Goal: Task Accomplishment & Management: Complete application form

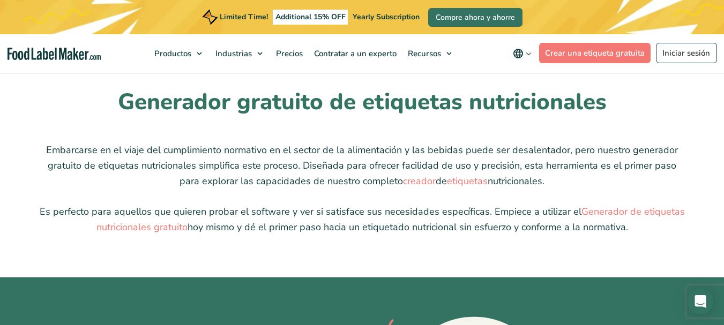
scroll to position [2679, 0]
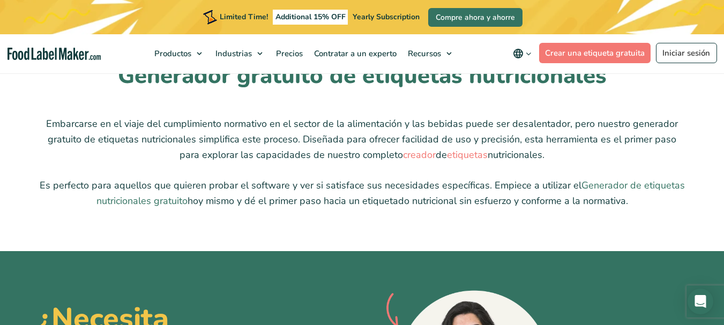
click at [148, 201] on link "Generador de etiquetas nutricionales gratuito" at bounding box center [390, 193] width 588 height 28
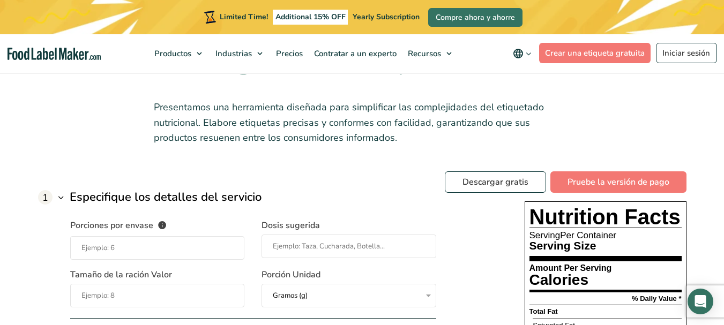
scroll to position [911, 0]
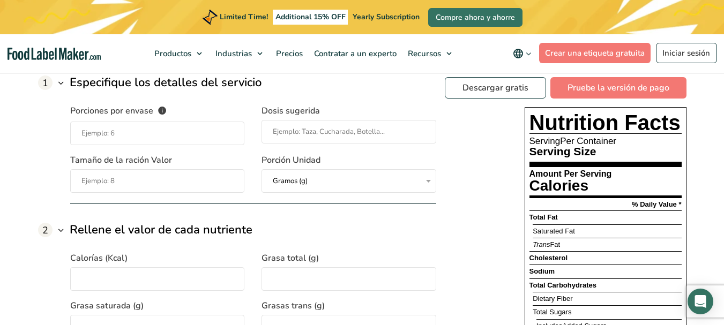
click at [163, 138] on input "Porciones por envase El número de raciones que contiene cada envase de su produ…" at bounding box center [157, 134] width 175 height 24
click at [154, 139] on input "Porciones por envase El número de raciones que contiene cada envase de su produ…" at bounding box center [157, 134] width 175 height 24
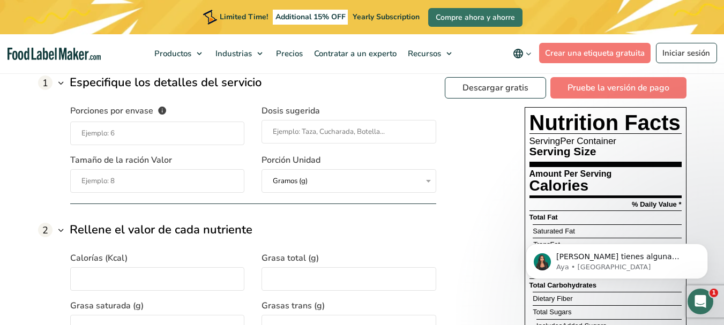
scroll to position [0, 0]
type input "5"
type input "u"
type input "i"
type input "unidad"
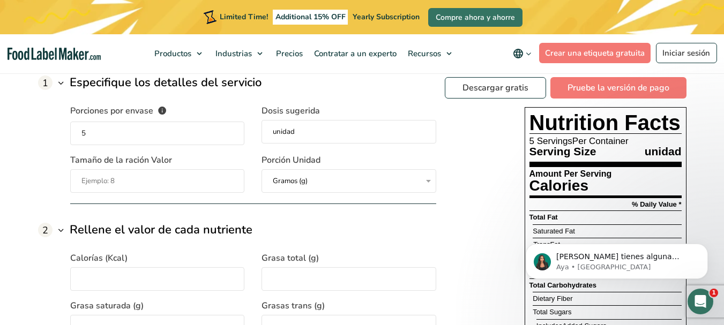
click at [132, 181] on input "Tamaño de la ración Valor" at bounding box center [157, 181] width 175 height 24
drag, startPoint x: 112, startPoint y: 180, endPoint x: 41, endPoint y: 191, distance: 72.2
type input "150"
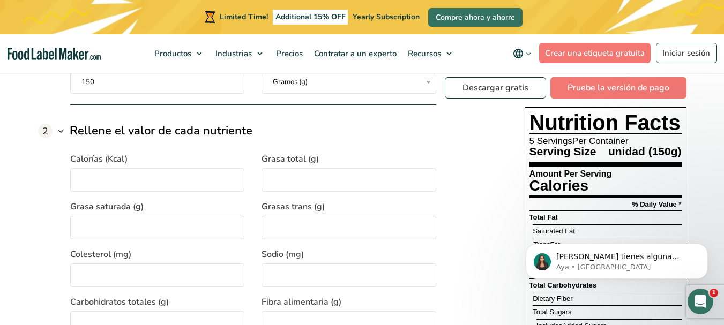
scroll to position [1018, 0]
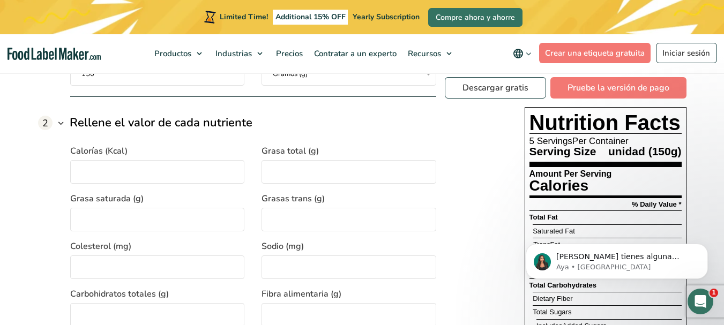
click at [136, 171] on input "Calorías (Kcal)" at bounding box center [157, 172] width 175 height 24
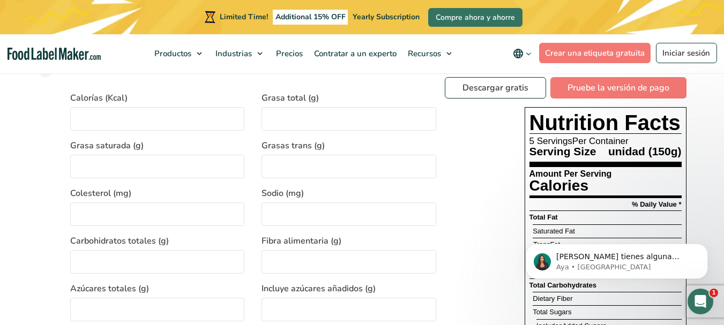
scroll to position [1072, 0]
click at [587, 87] on link "Pruebe la versión de pago" at bounding box center [618, 87] width 136 height 21
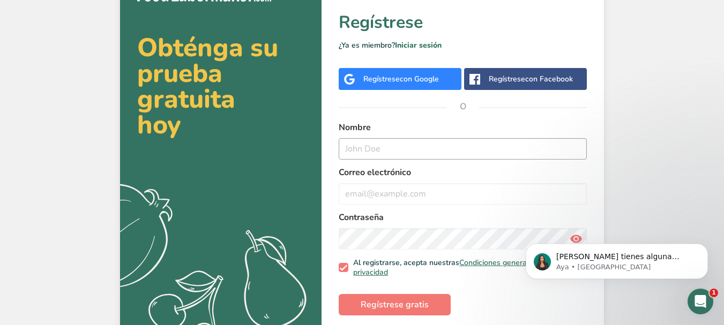
scroll to position [51, 0]
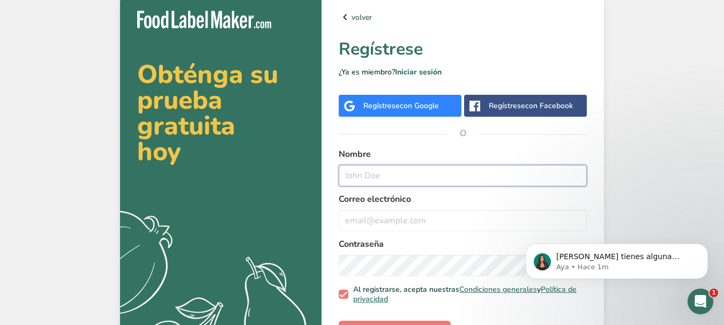
click at [431, 176] on input "text" at bounding box center [463, 175] width 248 height 21
click at [419, 101] on span "con Google" at bounding box center [419, 106] width 39 height 10
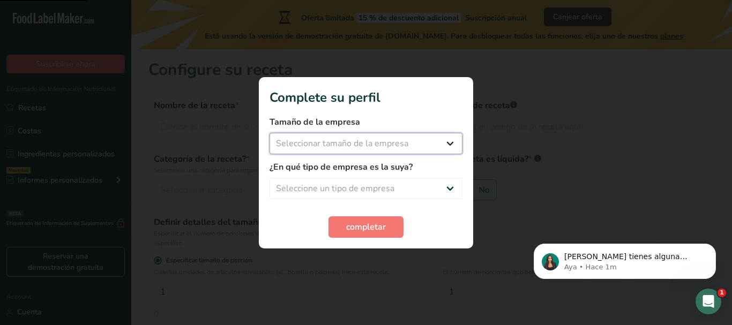
click at [361, 137] on select "Seleccionar tamaño de la empresa Menos de 10 empleados De 10 a 50 empleados De …" at bounding box center [366, 143] width 193 height 21
select select "3"
click at [270, 133] on select "Seleccionar tamaño de la empresa Menos de 10 empleados De 10 a 50 empleados De …" at bounding box center [366, 143] width 193 height 21
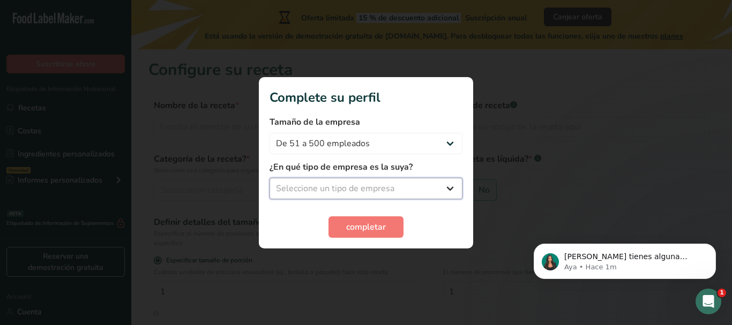
click at [354, 190] on select "Seleccione un tipo de empresa Fabricante de alimentos envasados Restaurante y c…" at bounding box center [366, 188] width 193 height 21
select select "2"
click at [270, 178] on select "Seleccione un tipo de empresa Fabricante de alimentos envasados Restaurante y c…" at bounding box center [366, 188] width 193 height 21
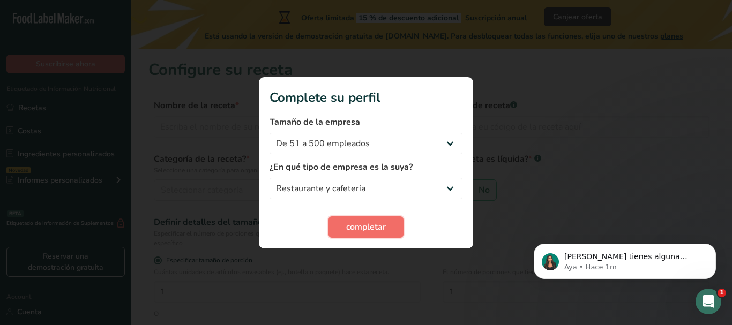
click at [369, 231] on span "completar" at bounding box center [366, 227] width 40 height 13
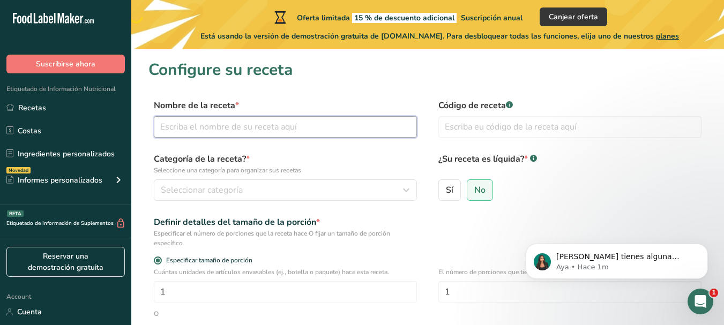
click at [284, 132] on input "text" at bounding box center [285, 126] width 263 height 21
type input "Chorizo de cerdo"
type input "cho-cr-al"
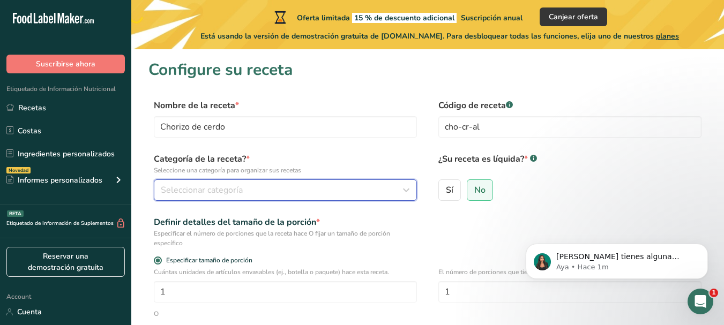
click at [304, 199] on button "Seleccionar categoría" at bounding box center [285, 190] width 263 height 21
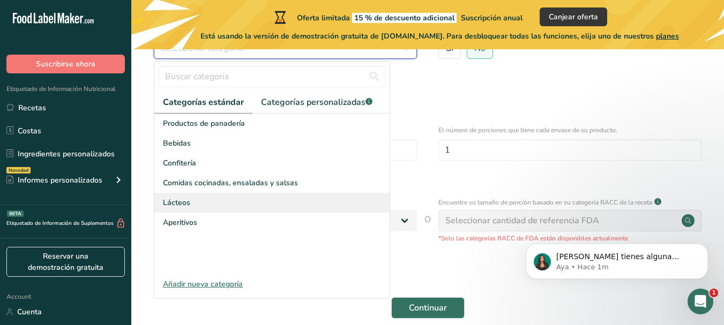
scroll to position [193, 0]
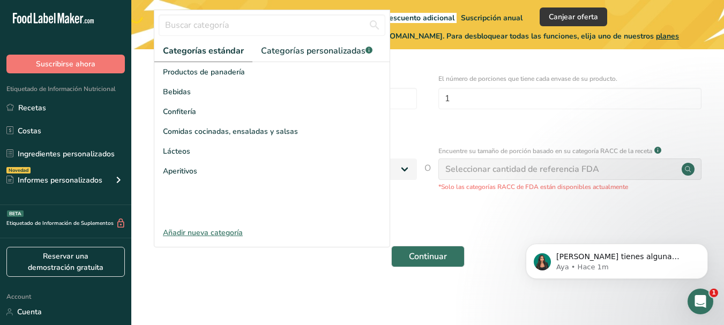
click at [226, 234] on div "Añadir nueva categoría" at bounding box center [271, 232] width 235 height 11
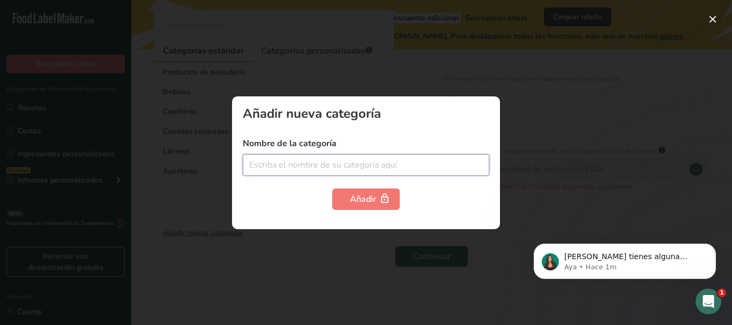
click at [356, 166] on input "text" at bounding box center [366, 164] width 247 height 21
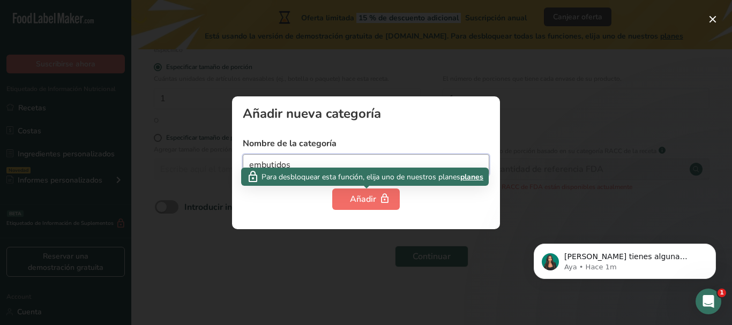
type input "embutidos"
click at [366, 199] on div "Añadir" at bounding box center [366, 199] width 32 height 13
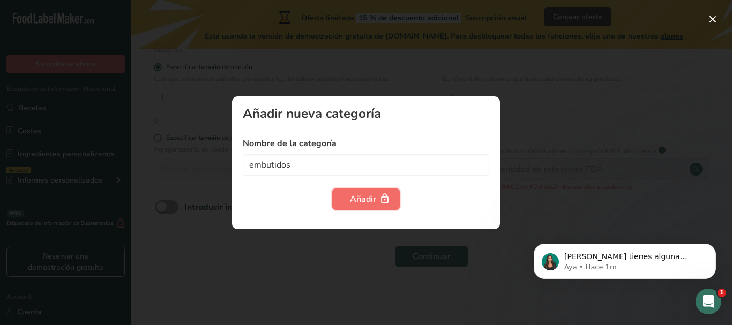
click at [365, 198] on div "Añadir" at bounding box center [366, 199] width 32 height 13
click at [706, 20] on button "button" at bounding box center [712, 19] width 17 height 17
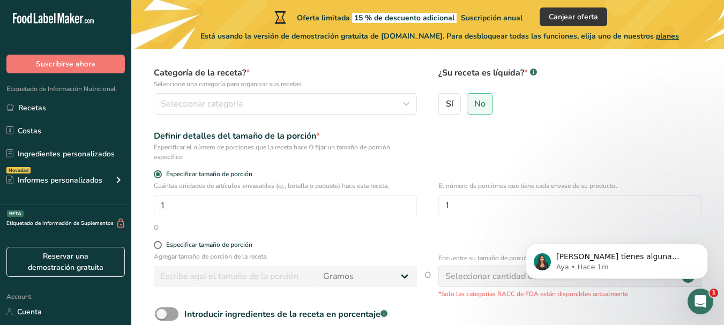
scroll to position [0, 0]
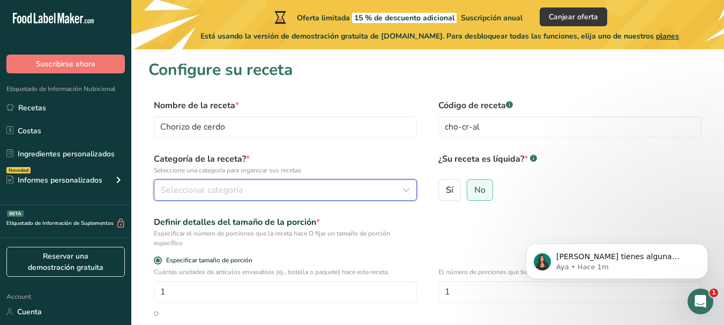
click at [403, 193] on icon "button" at bounding box center [406, 190] width 13 height 19
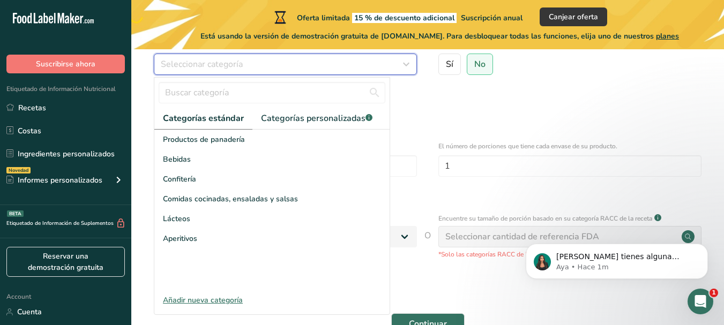
scroll to position [107, 0]
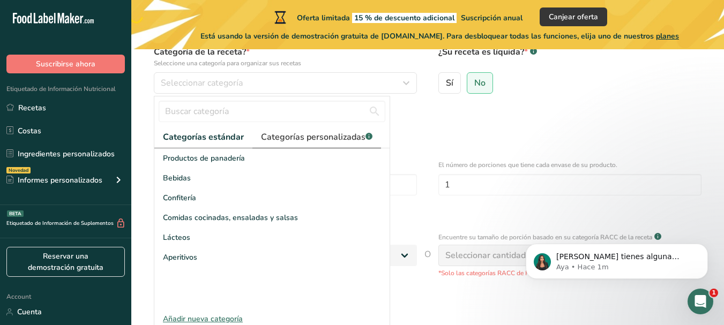
click at [345, 135] on span "Categorías personalizadas .a-a{fill:#347362;}.b-a{fill:#fff;}" at bounding box center [316, 137] width 111 height 13
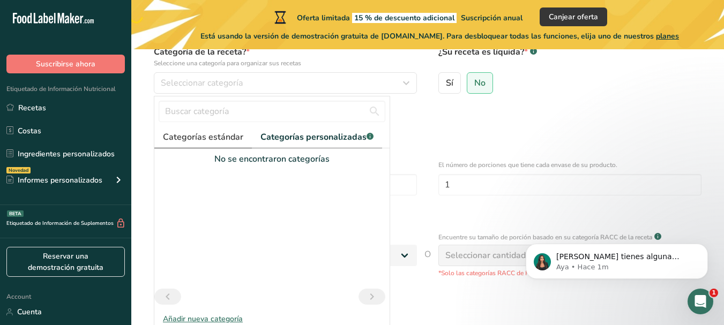
click at [214, 135] on span "Categorías estándar" at bounding box center [203, 137] width 80 height 13
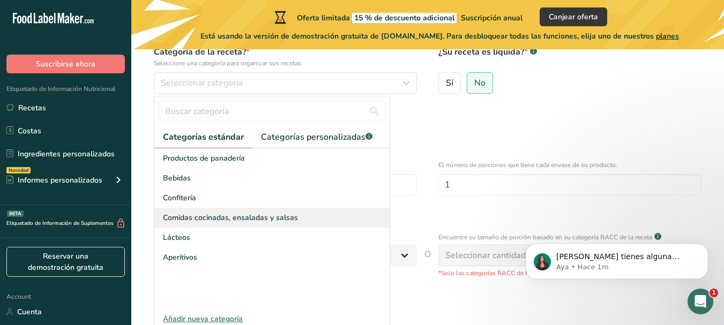
click at [214, 218] on span "Comidas cocinadas, ensaladas y salsas" at bounding box center [230, 217] width 135 height 11
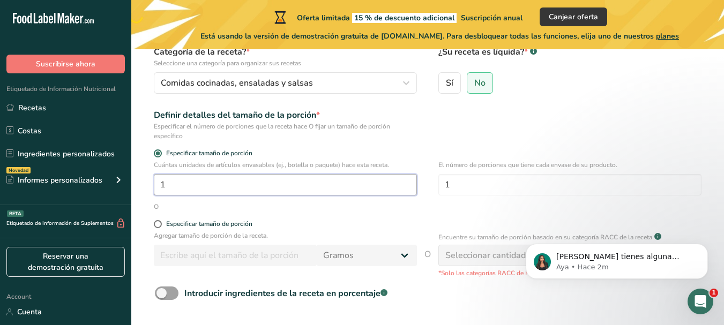
click at [193, 192] on input "1" at bounding box center [285, 184] width 263 height 21
drag, startPoint x: 228, startPoint y: 184, endPoint x: 177, endPoint y: 197, distance: 52.5
click at [177, 197] on div "Cuántas unidades de artículos envasables (ej., botella o paquete) hace esta rec…" at bounding box center [427, 181] width 558 height 42
type input "5"
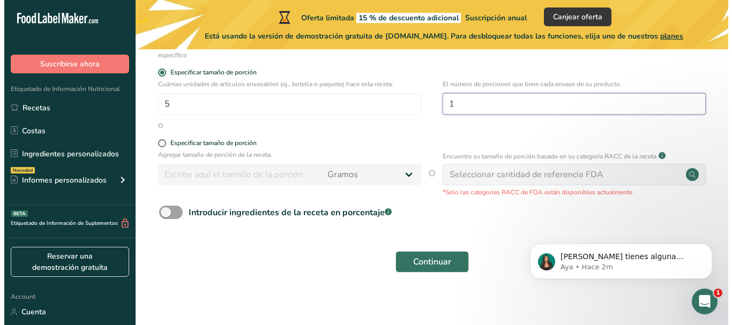
scroll to position [193, 0]
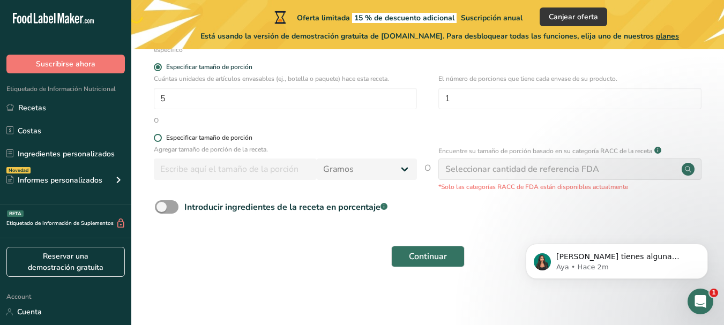
click at [160, 138] on span at bounding box center [158, 138] width 8 height 8
click at [160, 138] on input "Especificar tamaño de porción" at bounding box center [157, 138] width 7 height 7
radio input "true"
radio input "false"
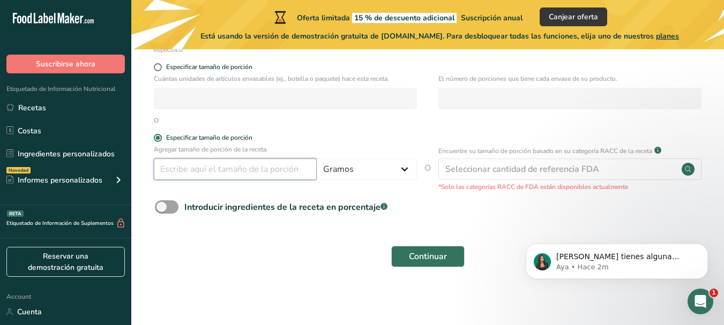
click at [186, 173] on input "number" at bounding box center [235, 169] width 163 height 21
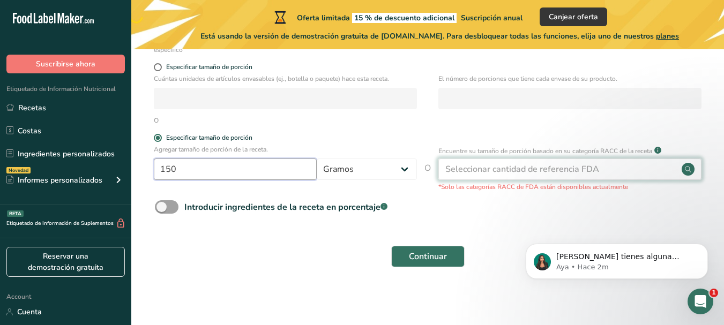
type input "150"
click at [517, 171] on div "Seleccionar cantidad de referencia FDA" at bounding box center [522, 169] width 154 height 13
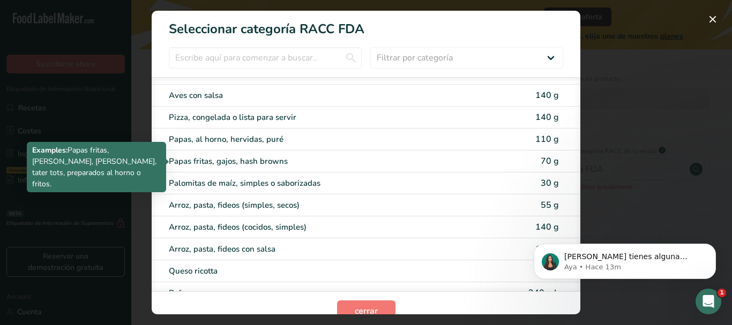
scroll to position [1715, 0]
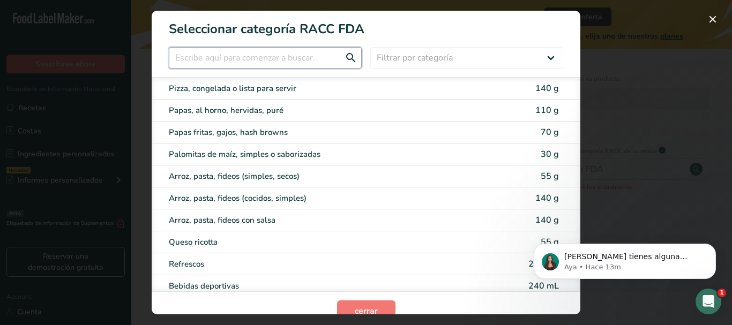
click at [271, 62] on input "RACC Category Selection Modal" at bounding box center [265, 57] width 193 height 21
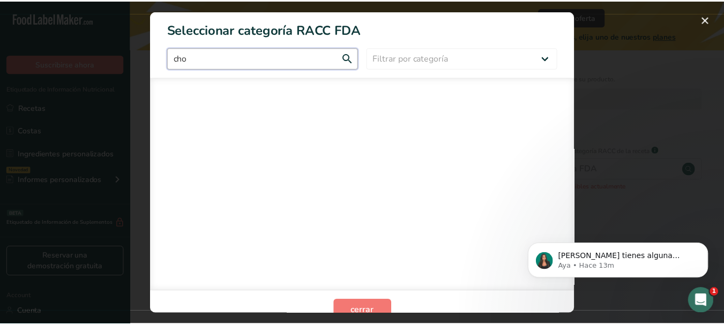
scroll to position [0, 0]
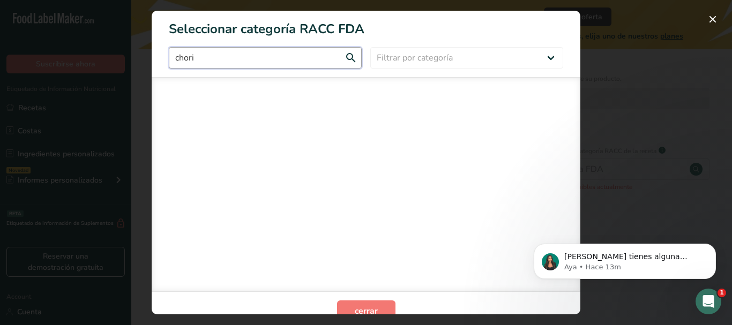
click at [343, 68] on input "chori" at bounding box center [265, 57] width 193 height 21
click at [349, 55] on input "chori" at bounding box center [265, 57] width 193 height 21
click at [270, 55] on input "chori" at bounding box center [265, 57] width 193 height 21
click at [356, 61] on input "chori" at bounding box center [265, 57] width 193 height 21
click at [345, 54] on input "chori" at bounding box center [265, 57] width 193 height 21
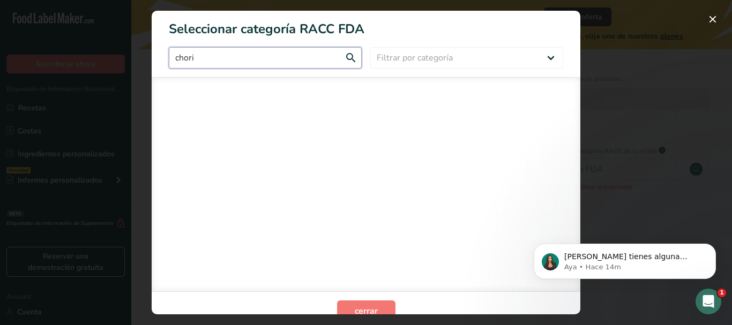
click at [267, 53] on input "chori" at bounding box center [265, 57] width 193 height 21
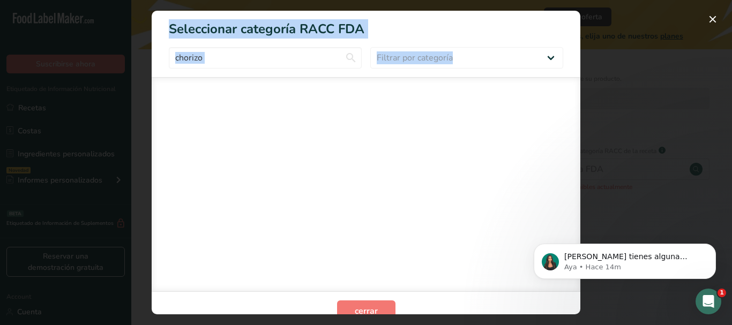
drag, startPoint x: 322, startPoint y: 69, endPoint x: 110, endPoint y: 55, distance: 212.1
click at [110, 55] on div "Seleccionar categoría RACC FDA chorizo Filtrar por categoría Todos Productos de…" at bounding box center [366, 162] width 732 height 325
click at [199, 63] on input "chorizo" at bounding box center [265, 57] width 193 height 21
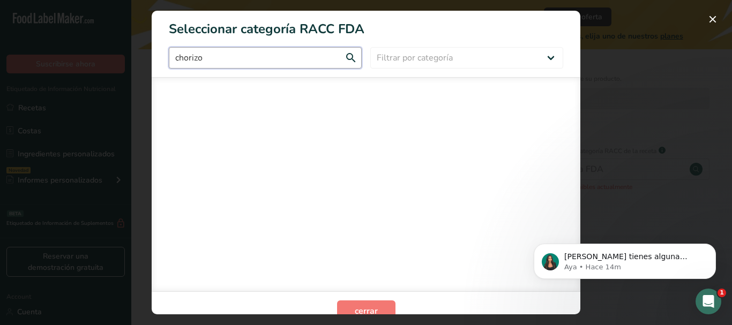
click at [199, 63] on input "chorizo" at bounding box center [265, 57] width 193 height 21
type input "embu"
click at [360, 63] on div "embu Filtrar por categoría Todos Productos de panadería Bebidas Cereales y otro…" at bounding box center [366, 57] width 429 height 21
click at [351, 63] on input "embu" at bounding box center [265, 57] width 193 height 21
click at [216, 58] on input "embu" at bounding box center [265, 57] width 193 height 21
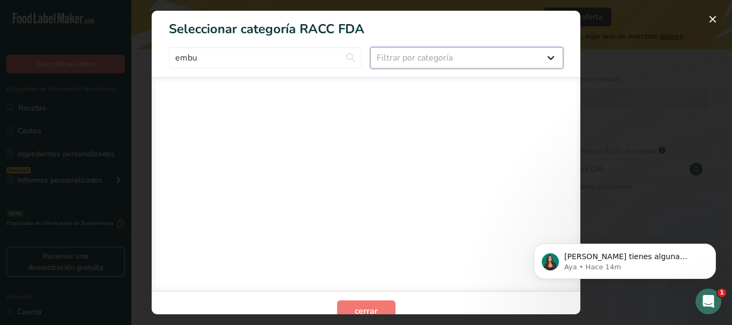
click at [393, 66] on select "Filtrar por categoría Todos Productos de panadería Bebidas Cereales y otros pro…" at bounding box center [466, 57] width 193 height 21
select select "16"
click at [370, 47] on select "Filtrar por categoría Todos Productos de panadería Bebidas Cereales y otros pro…" at bounding box center [466, 57] width 193 height 21
click at [240, 64] on input "embu" at bounding box center [265, 57] width 193 height 21
drag, startPoint x: 240, startPoint y: 64, endPoint x: 118, endPoint y: 64, distance: 122.2
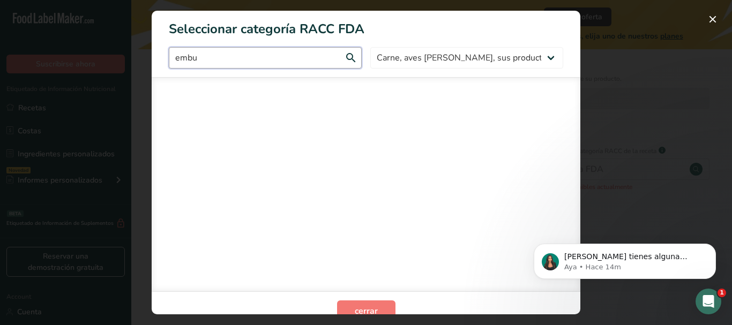
click at [118, 64] on div "Seleccionar categoría RACC FDA embu Todos Productos de panadería Bebidas Cereal…" at bounding box center [366, 162] width 732 height 325
click at [245, 71] on section "Seleccionar categoría RACC FDA cho Todos Productos de panadería Bebidas Cereale…" at bounding box center [366, 163] width 429 height 304
click at [244, 58] on input "cho" at bounding box center [265, 57] width 193 height 21
click at [374, 308] on button "cerrar" at bounding box center [366, 311] width 58 height 21
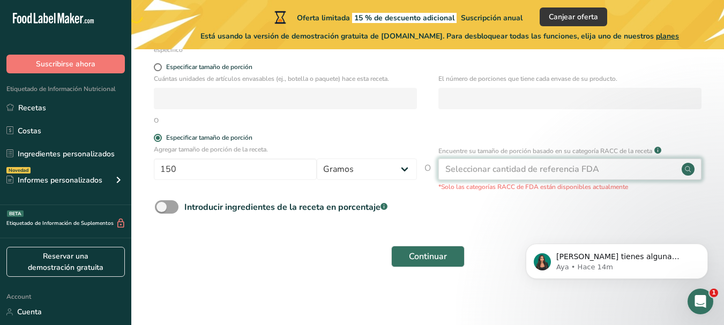
click at [542, 168] on div "Seleccionar cantidad de referencia FDA" at bounding box center [522, 169] width 154 height 13
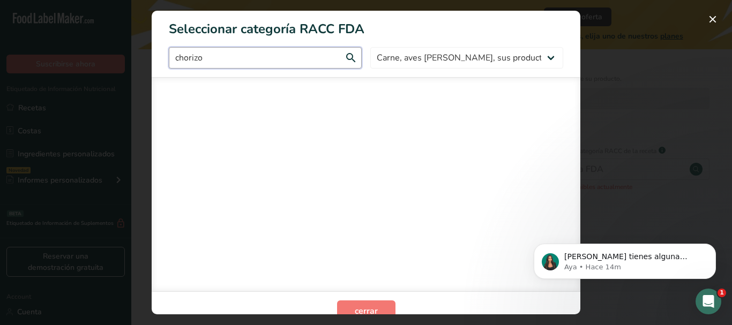
click at [346, 58] on input "chorizo" at bounding box center [265, 57] width 193 height 21
click at [310, 58] on input "chorizo" at bounding box center [265, 57] width 193 height 21
drag, startPoint x: 289, startPoint y: 59, endPoint x: 100, endPoint y: 19, distance: 193.5
click at [215, 55] on input "chorizo" at bounding box center [265, 57] width 193 height 21
type input "c"
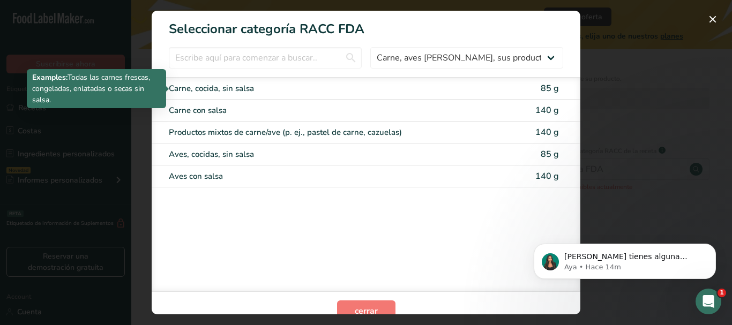
click at [199, 90] on div "Carne, cocida, sin salsa" at bounding box center [321, 89] width 304 height 12
type input "85"
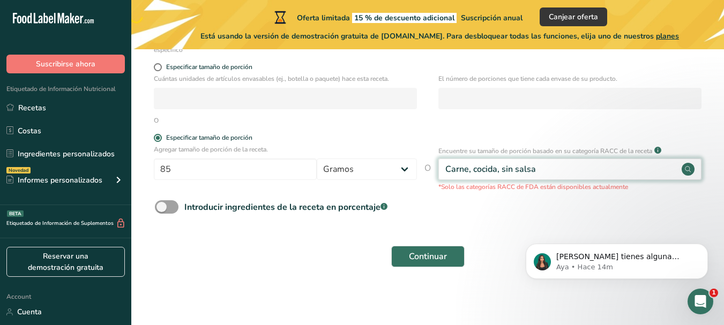
click at [644, 168] on div "Carne, cocida, sin salsa" at bounding box center [569, 169] width 263 height 21
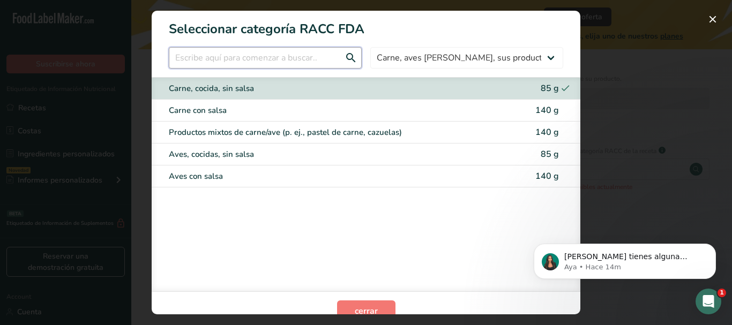
click at [242, 63] on input "RACC Category Selection Modal" at bounding box center [265, 57] width 193 height 21
click at [439, 60] on select "Todos Productos de panadería Bebidas Cereales y otros productos de granos Produ…" at bounding box center [466, 57] width 193 height 21
select select "18"
click at [370, 47] on select "Todos Productos de panadería Bebidas Cereales y otros productos de granos Produ…" at bounding box center [466, 57] width 193 height 21
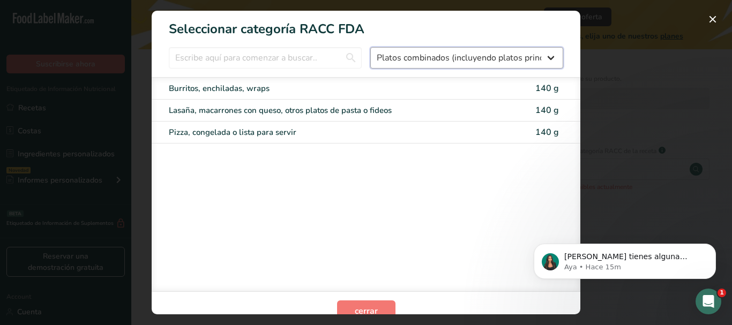
click at [455, 62] on select "Todos Productos de panadería Bebidas Cereales y otros productos de granos Produ…" at bounding box center [466, 57] width 193 height 21
select select "RACC Category Selection Modal"
click at [370, 47] on select "Todos Productos de panadería Bebidas Cereales y otros productos de granos Produ…" at bounding box center [466, 57] width 193 height 21
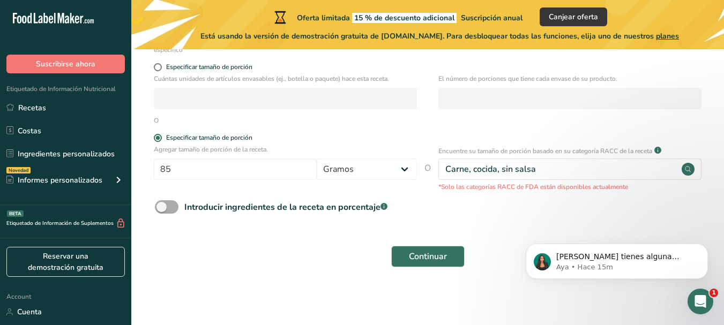
click at [242, 207] on div "Introducir ingredientes de la receta en porcentaje .a-a{fill:#347362;}.b-a{fill…" at bounding box center [285, 207] width 203 height 13
click at [162, 207] on input "Introducir ingredientes de la receta en porcentaje .a-a{fill:#347362;}.b-a{fill…" at bounding box center [158, 207] width 7 height 7
checkbox input "true"
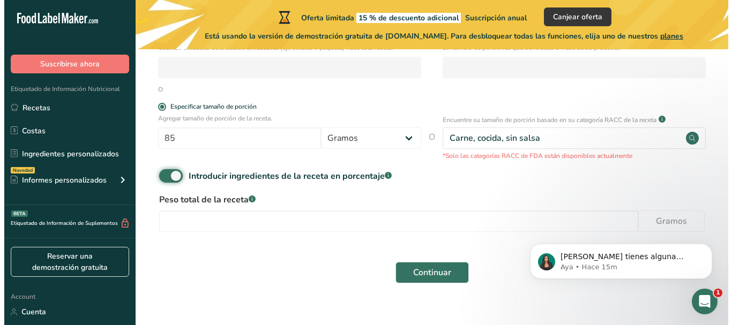
scroll to position [241, 0]
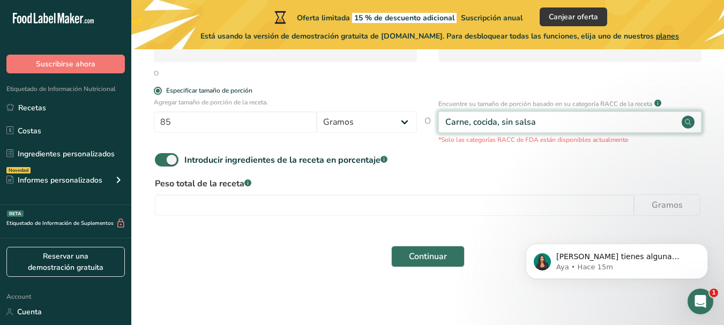
click at [539, 124] on div "Carne, cocida, sin salsa" at bounding box center [569, 121] width 263 height 21
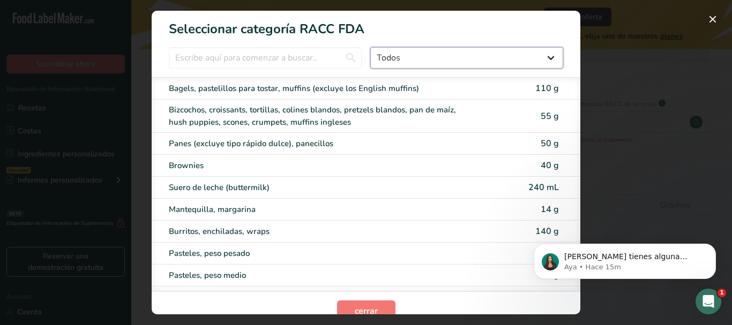
click at [426, 60] on select "Todos Productos de panadería Bebidas Cereales y otros productos de granos Produ…" at bounding box center [466, 57] width 193 height 21
click at [307, 58] on input "RACC Category Selection Modal" at bounding box center [265, 57] width 193 height 21
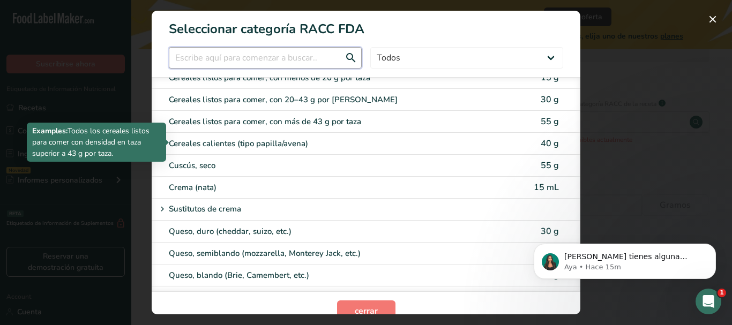
scroll to position [429, 0]
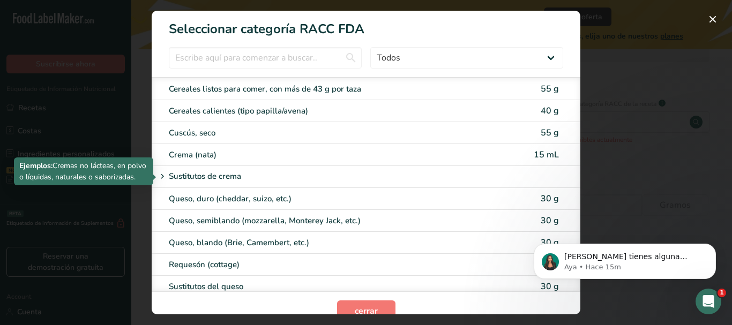
click at [165, 178] on icon "RACC Category Selection Modal" at bounding box center [163, 176] width 10 height 15
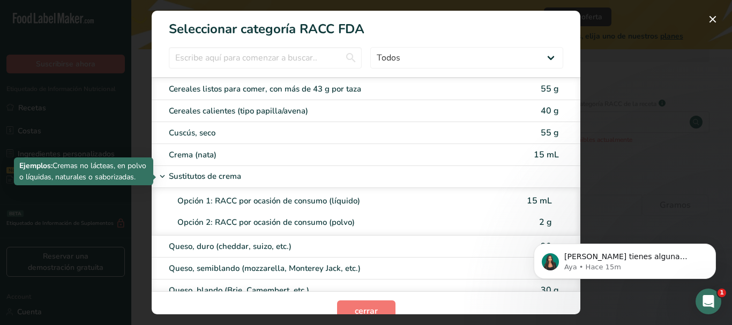
click at [161, 175] on icon "RACC Category Selection Modal" at bounding box center [163, 176] width 10 height 15
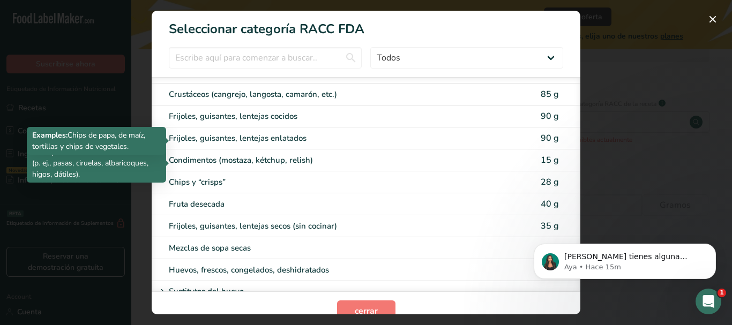
scroll to position [697, 0]
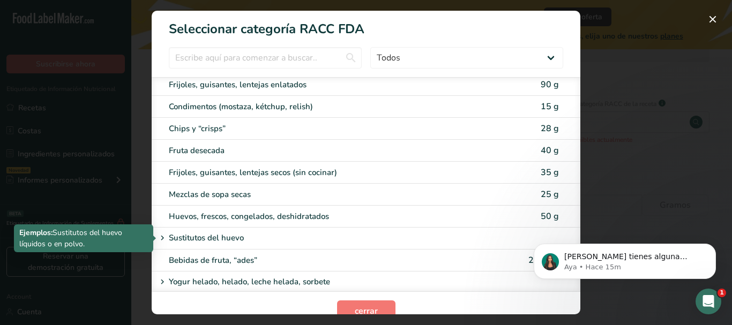
click at [162, 237] on icon "RACC Category Selection Modal" at bounding box center [163, 238] width 10 height 15
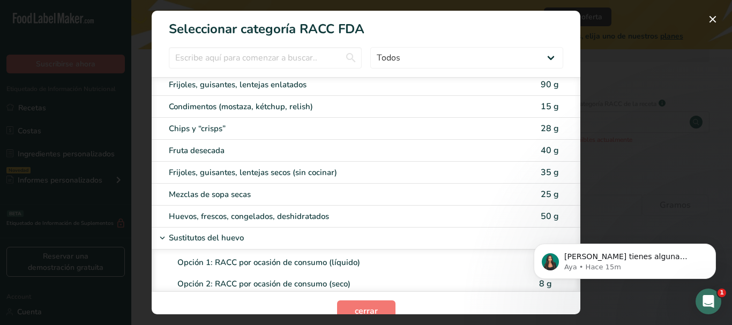
click at [165, 238] on icon "RACC Category Selection Modal" at bounding box center [163, 238] width 10 height 15
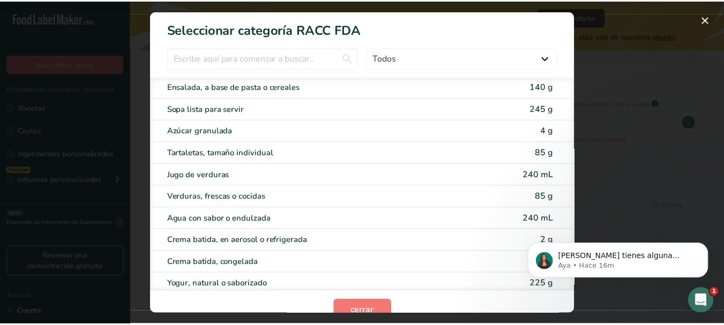
scroll to position [2116, 0]
